Goal: Transaction & Acquisition: Purchase product/service

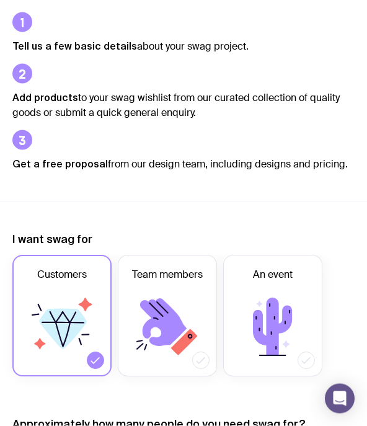
scroll to position [146, 0]
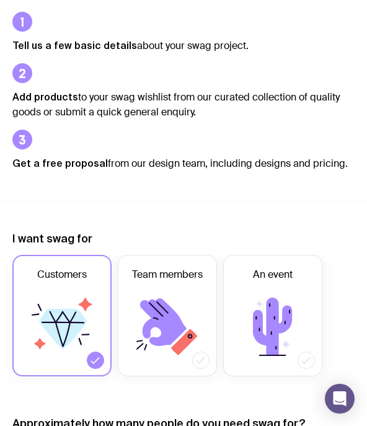
click at [285, 276] on span "An event" at bounding box center [273, 274] width 40 height 15
click at [0, 0] on input "An event" at bounding box center [0, 0] width 0 height 0
click at [177, 357] on icon at bounding box center [167, 326] width 74 height 74
click at [0, 0] on input "Team members" at bounding box center [0, 0] width 0 height 0
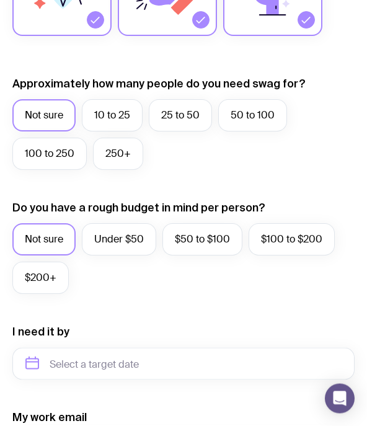
scroll to position [487, 0]
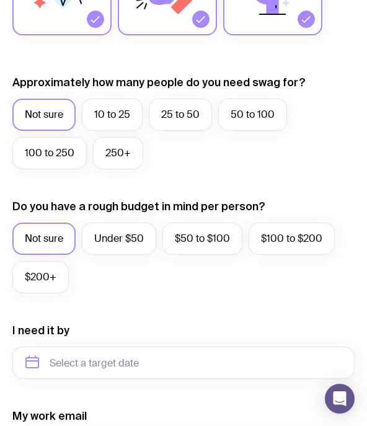
click at [149, 229] on label "Under $50" at bounding box center [119, 239] width 74 height 32
click at [0, 0] on input "Under $50" at bounding box center [0, 0] width 0 height 0
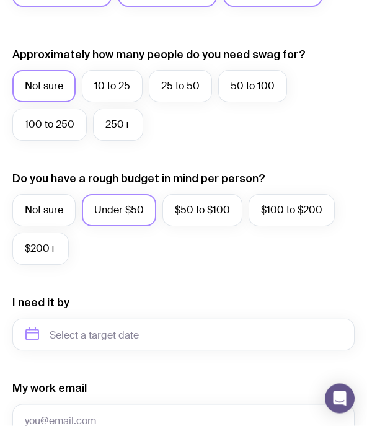
scroll to position [517, 0]
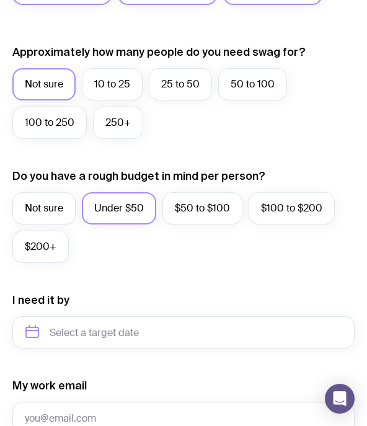
click at [56, 213] on label "Not sure" at bounding box center [43, 208] width 63 height 32
click at [0, 0] on input "Not sure" at bounding box center [0, 0] width 0 height 0
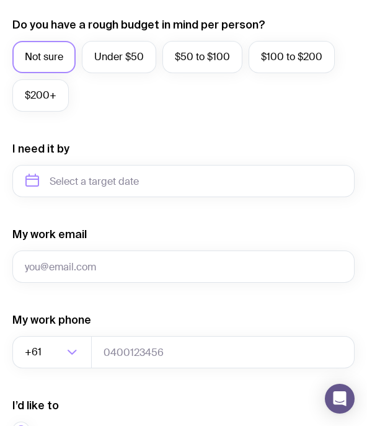
scroll to position [709, 0]
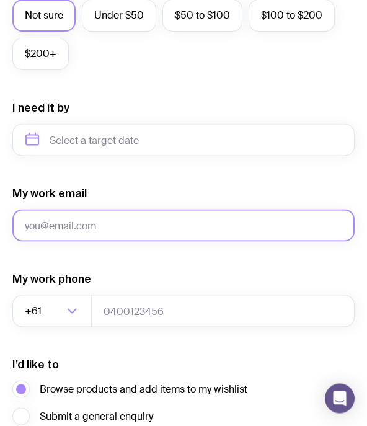
click at [198, 215] on input "My work email" at bounding box center [183, 225] width 342 height 32
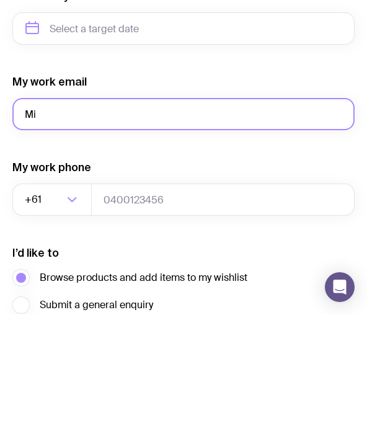
type input "M"
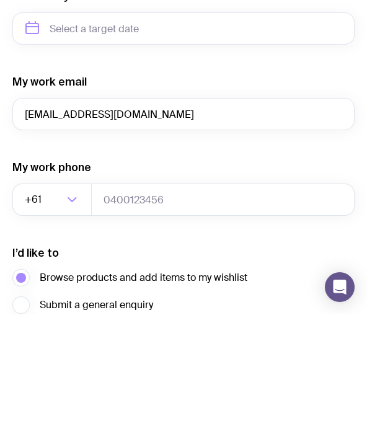
scroll to position [821, 0]
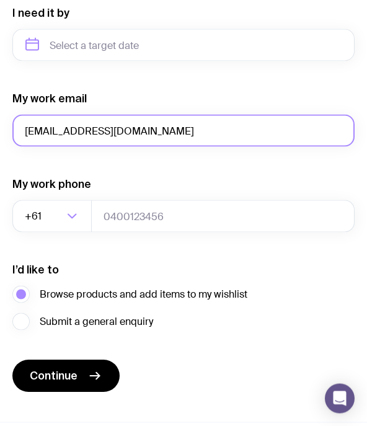
type input "[EMAIL_ADDRESS][DOMAIN_NAME]"
click at [96, 362] on button "Continue" at bounding box center [65, 376] width 107 height 32
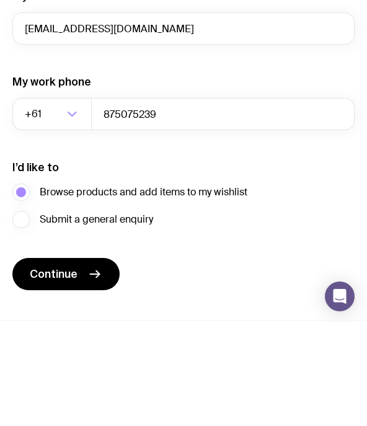
scroll to position [907, 0]
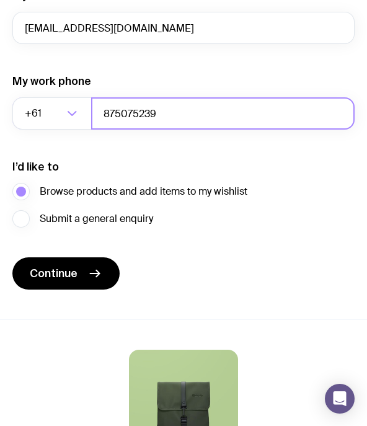
type input "875075239"
click at [85, 276] on button "Continue" at bounding box center [65, 273] width 107 height 32
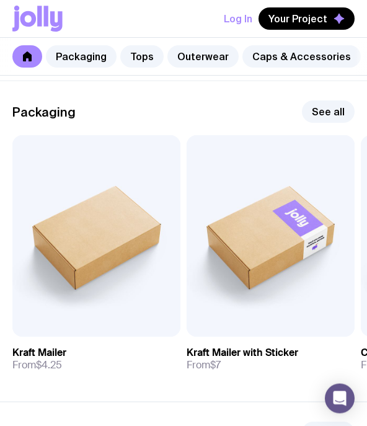
scroll to position [120, 0]
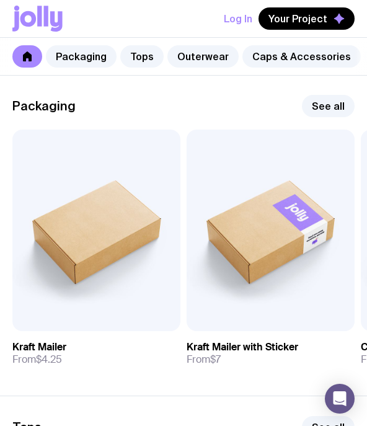
click at [131, 58] on link "Tops" at bounding box center [141, 56] width 43 height 22
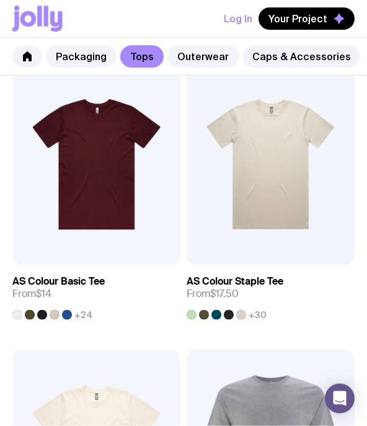
scroll to position [152, 0]
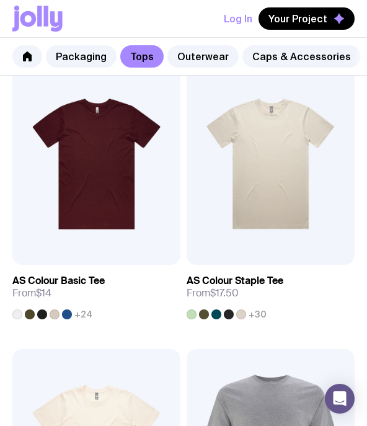
click at [171, 256] on link "View" at bounding box center [156, 259] width 35 height 17
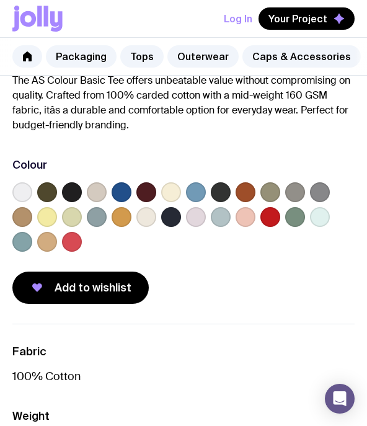
scroll to position [588, 0]
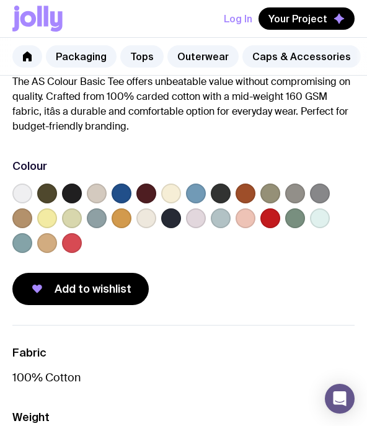
click at [25, 198] on label at bounding box center [22, 193] width 20 height 20
click at [0, 0] on input "radio" at bounding box center [0, 0] width 0 height 0
click at [73, 281] on button "Add to wishlist" at bounding box center [80, 289] width 136 height 32
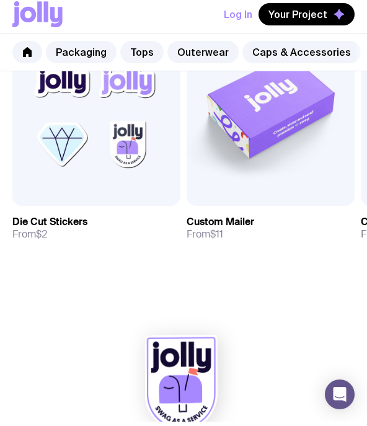
scroll to position [1223, 0]
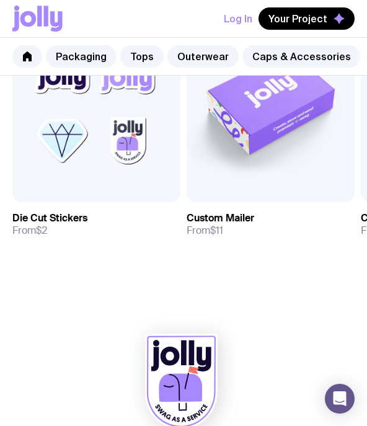
click at [161, 172] on img at bounding box center [96, 100] width 168 height 201
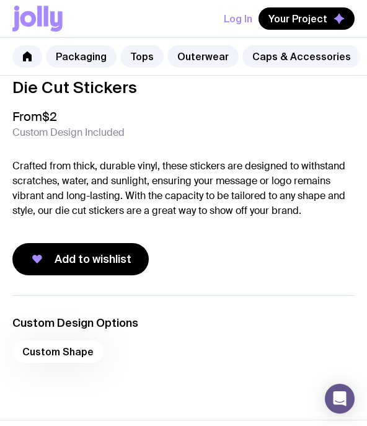
scroll to position [447, 0]
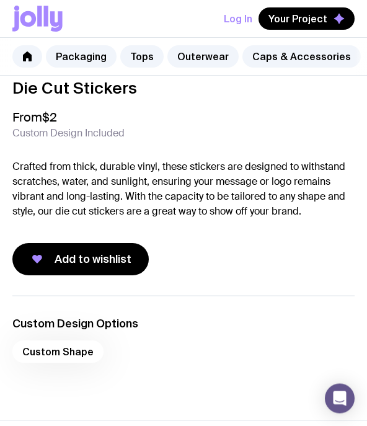
click at [85, 359] on div "Custom Shape" at bounding box center [183, 356] width 342 height 30
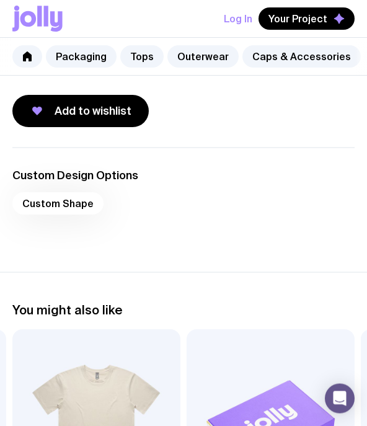
scroll to position [588, 0]
